Goal: Information Seeking & Learning: Learn about a topic

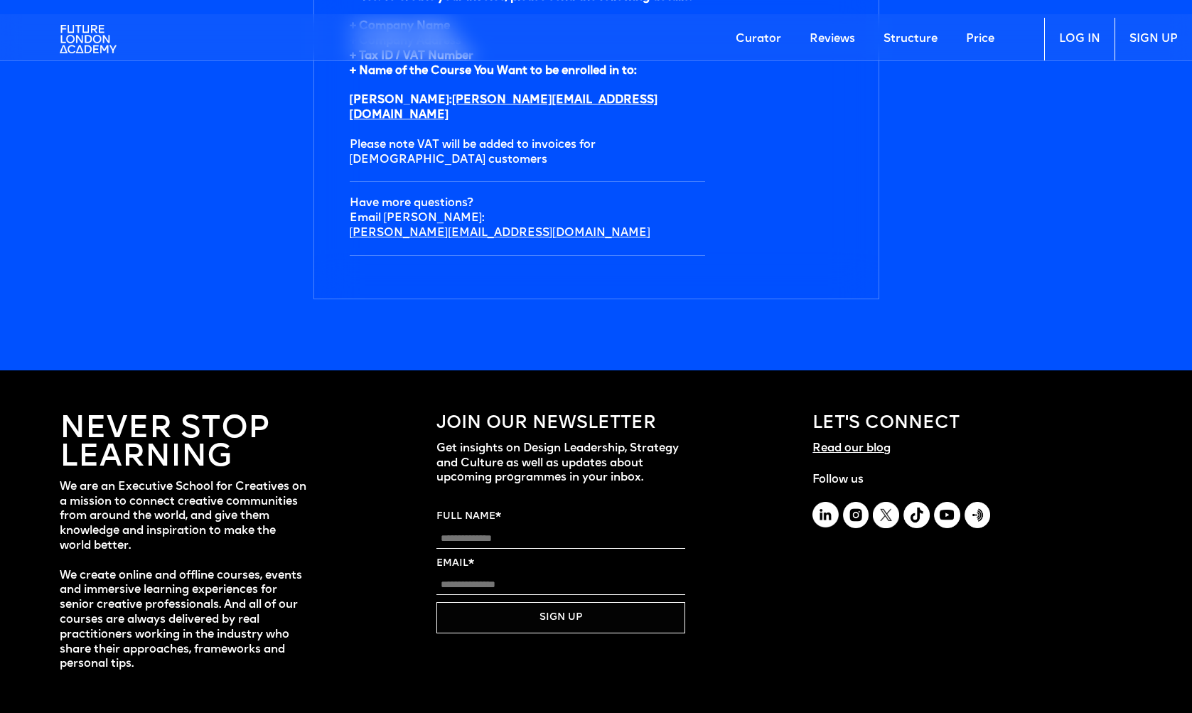
scroll to position [4972, 0]
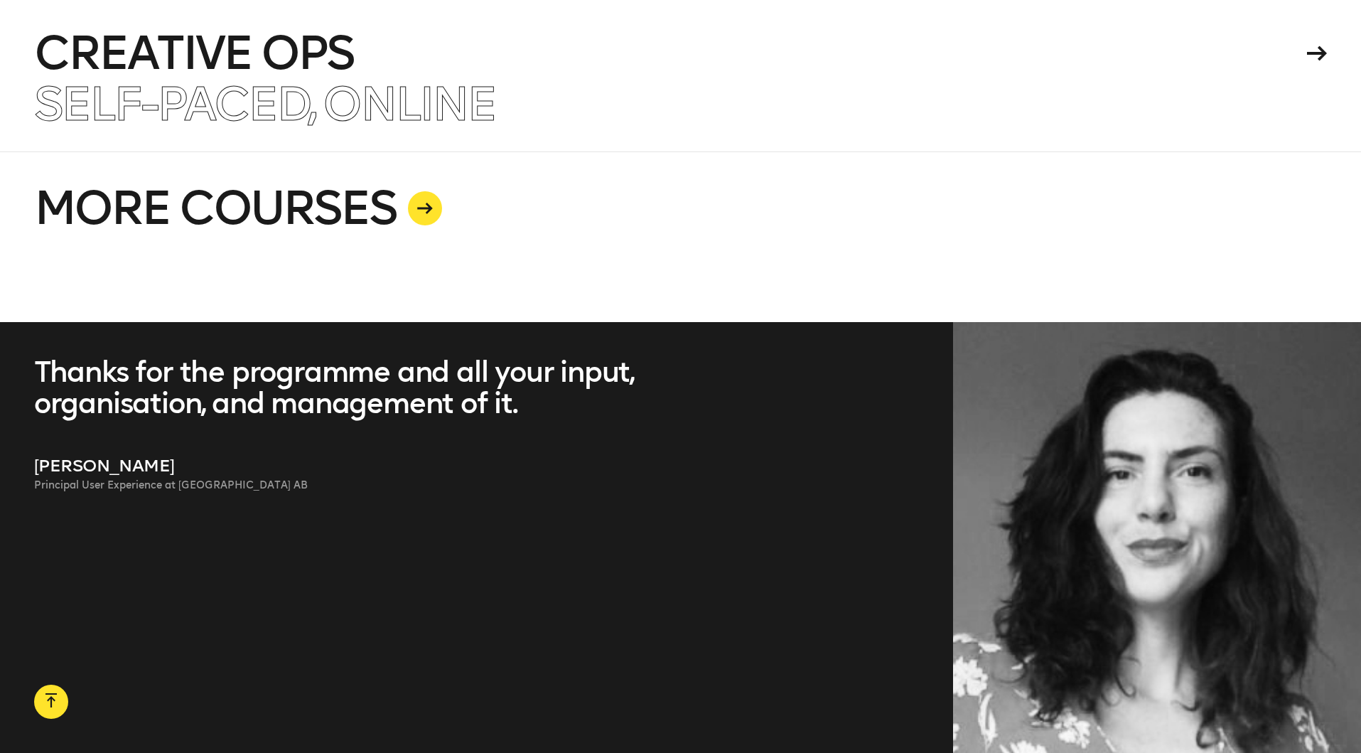
scroll to position [3224, 0]
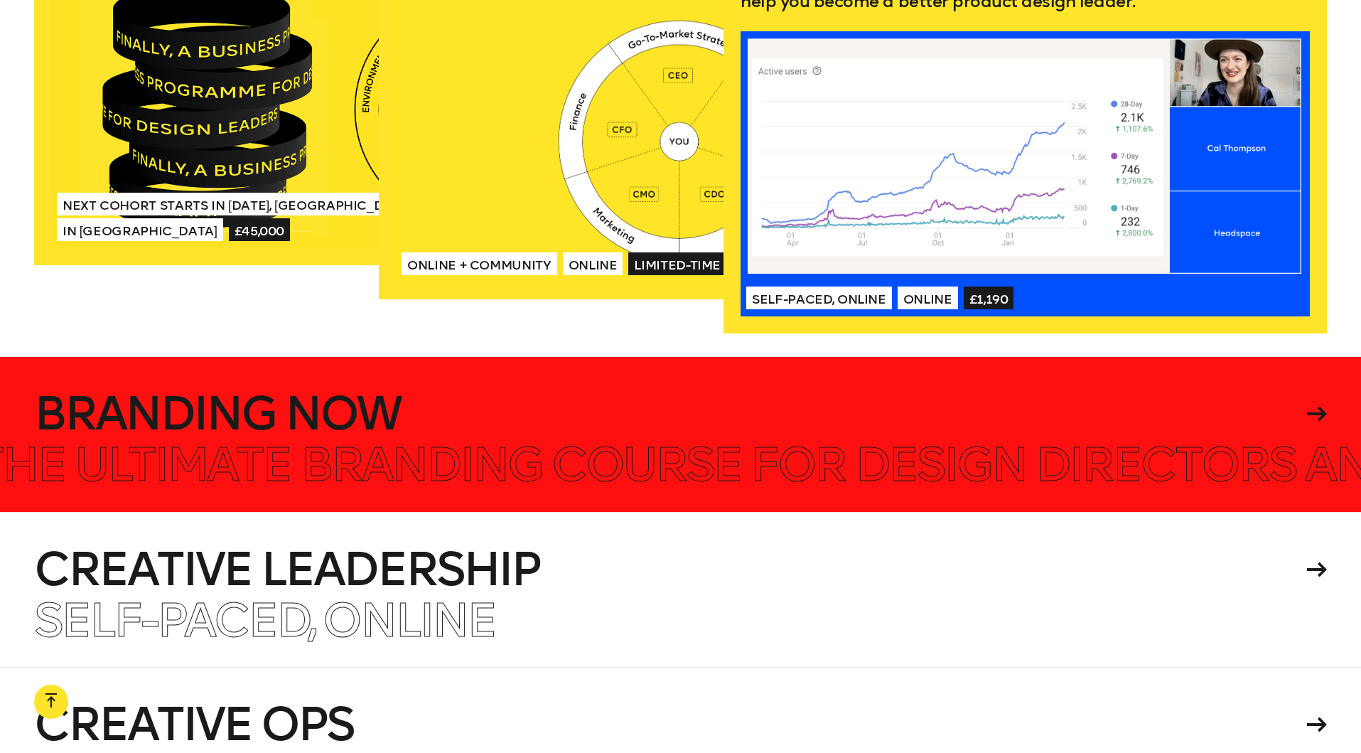
click at [349, 391] on h4 "Branding Now" at bounding box center [668, 413] width 1268 height 45
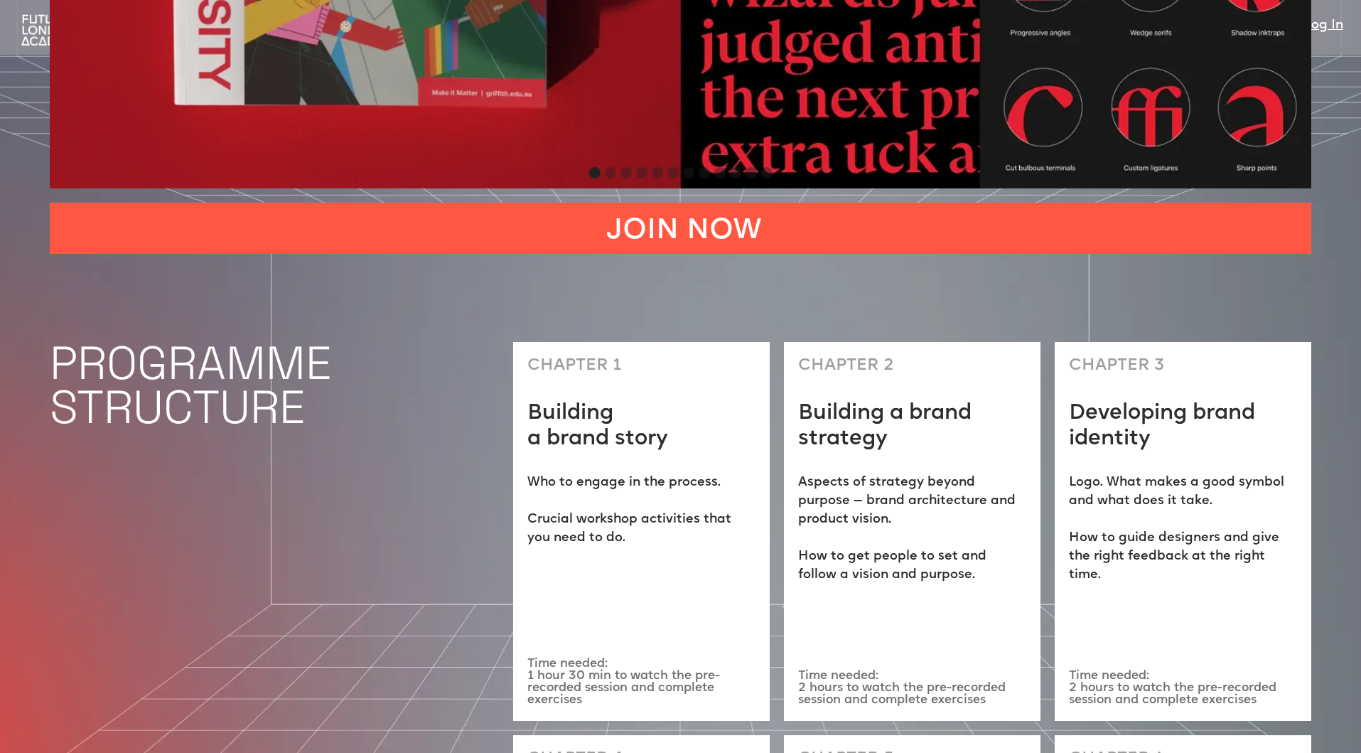
scroll to position [4534, 0]
